Goal: Task Accomplishment & Management: Manage account settings

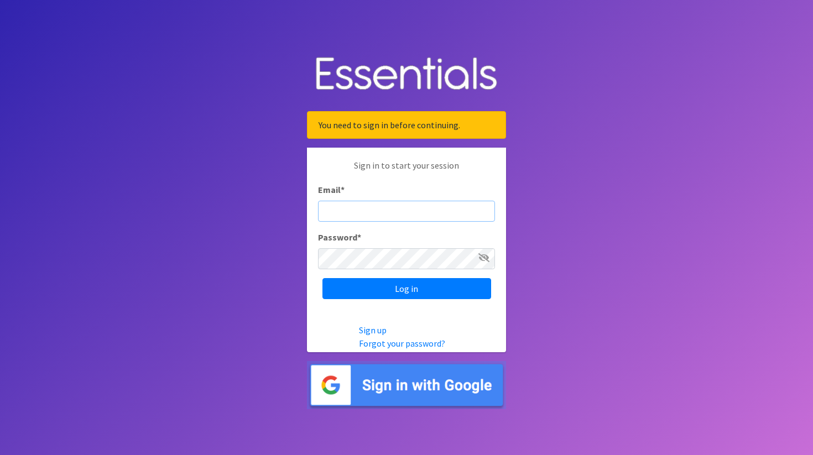
type input "[PERSON_NAME][EMAIL_ADDRESS][DOMAIN_NAME]"
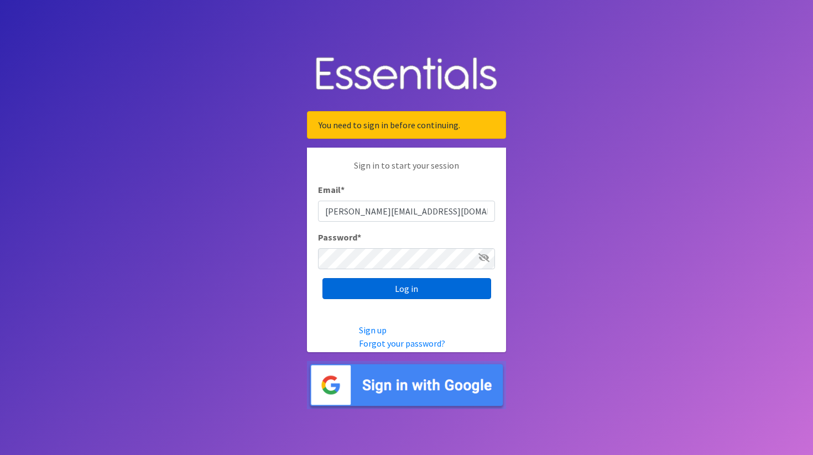
click at [393, 292] on input "Log in" at bounding box center [406, 288] width 169 height 21
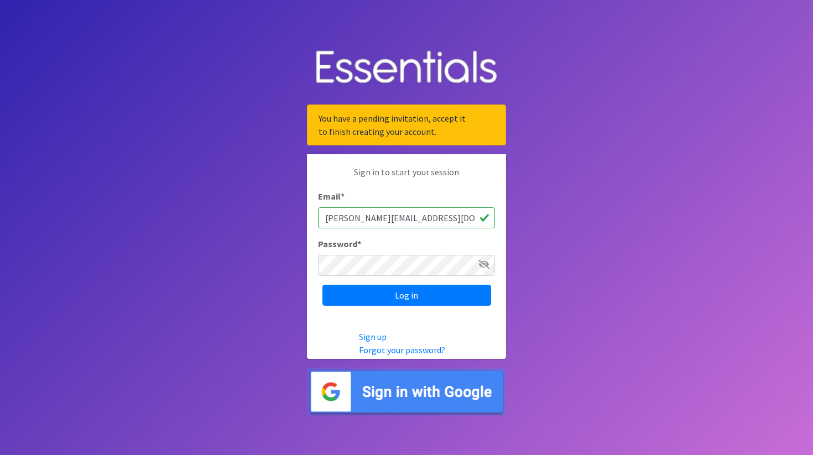
click at [425, 218] on input "[PERSON_NAME][EMAIL_ADDRESS][DOMAIN_NAME]" at bounding box center [406, 217] width 177 height 21
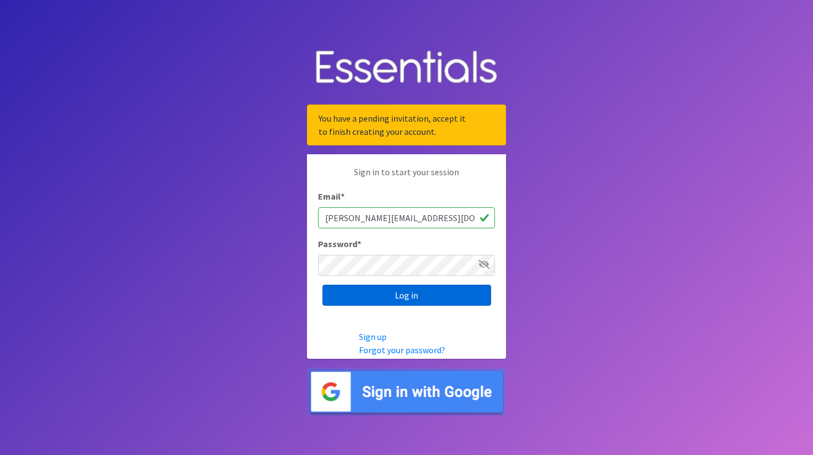
click at [461, 300] on input "Log in" at bounding box center [406, 295] width 169 height 21
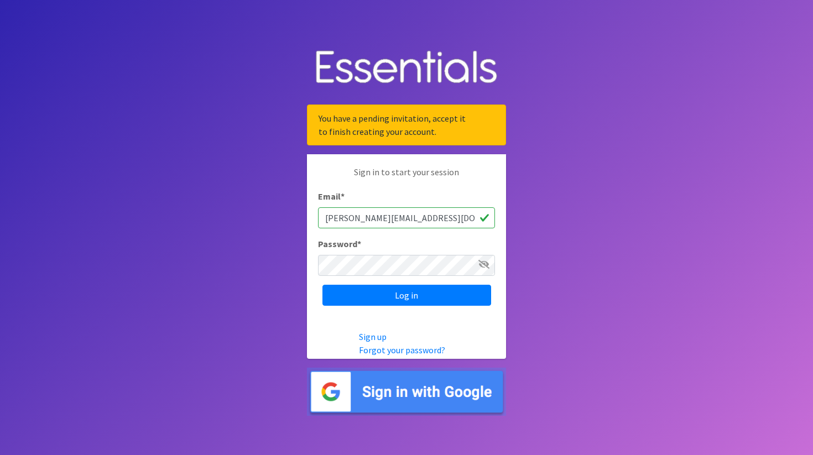
click at [532, 295] on body "You have a pending invitation, accept it to finish creating your account. Sign …" at bounding box center [406, 227] width 813 height 455
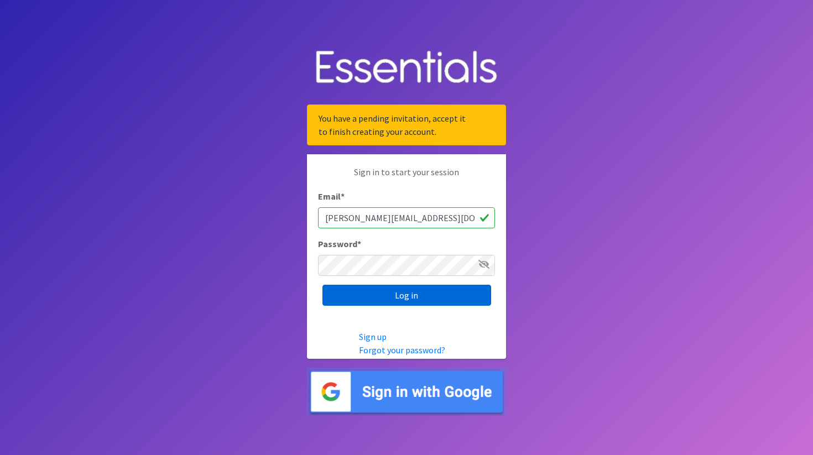
click at [419, 299] on input "Log in" at bounding box center [406, 295] width 169 height 21
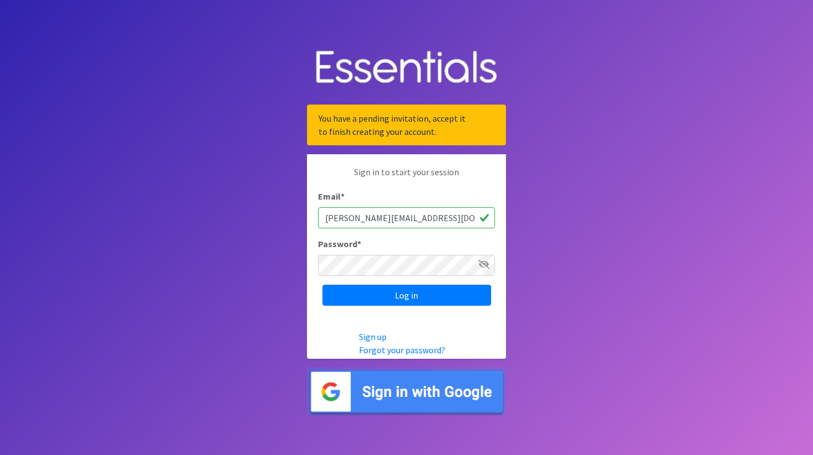
click at [567, 224] on body "You have a pending invitation, accept it to finish creating your account. Sign …" at bounding box center [406, 227] width 813 height 455
click at [386, 350] on link "Forgot your password?" at bounding box center [402, 350] width 86 height 11
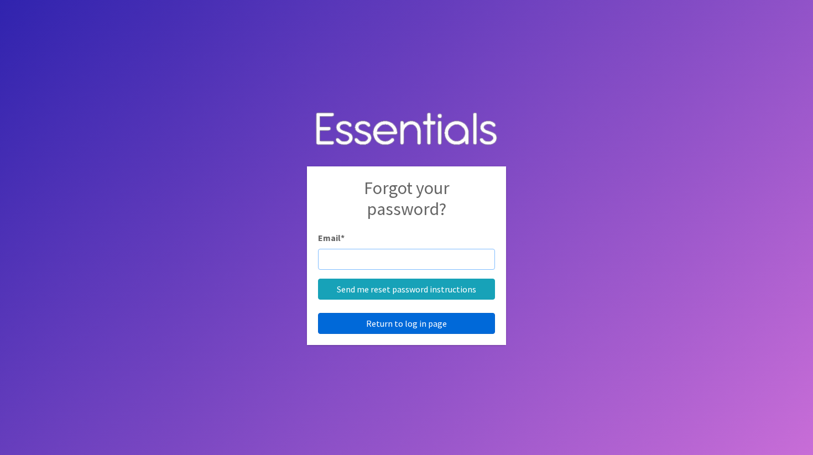
type input "[PERSON_NAME][EMAIL_ADDRESS][DOMAIN_NAME]"
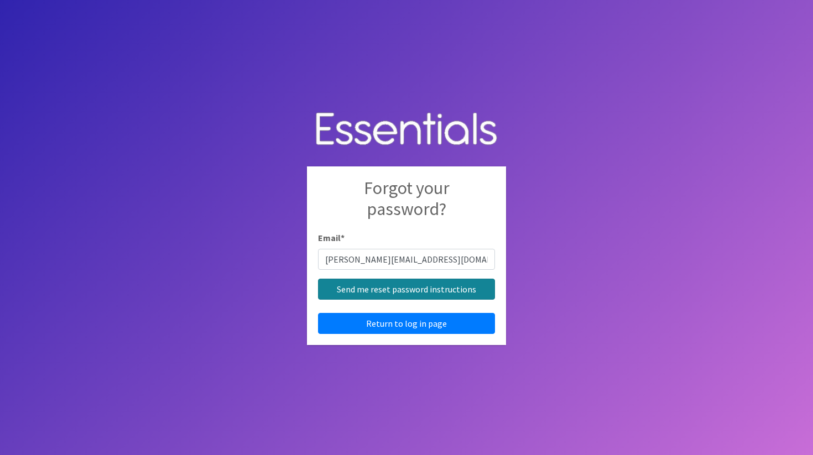
click at [422, 289] on input "Send me reset password instructions" at bounding box center [406, 289] width 177 height 21
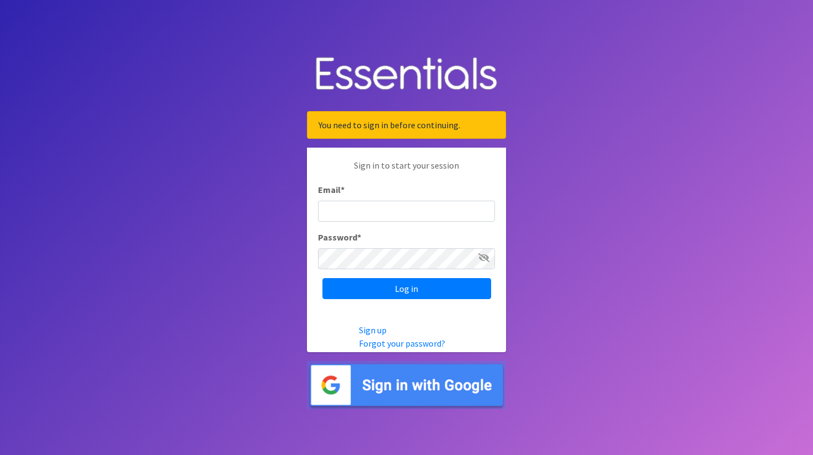
click at [131, 168] on body "You need to sign in before continuing. Sign in to start your session Email * Pa…" at bounding box center [406, 227] width 813 height 455
